Goal: Check status

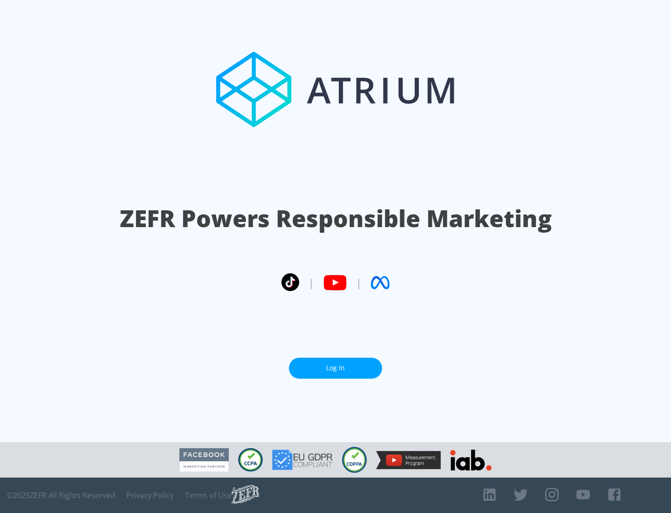
click at [336, 368] on link "Log In" at bounding box center [335, 367] width 93 height 21
